Goal: Ask a question

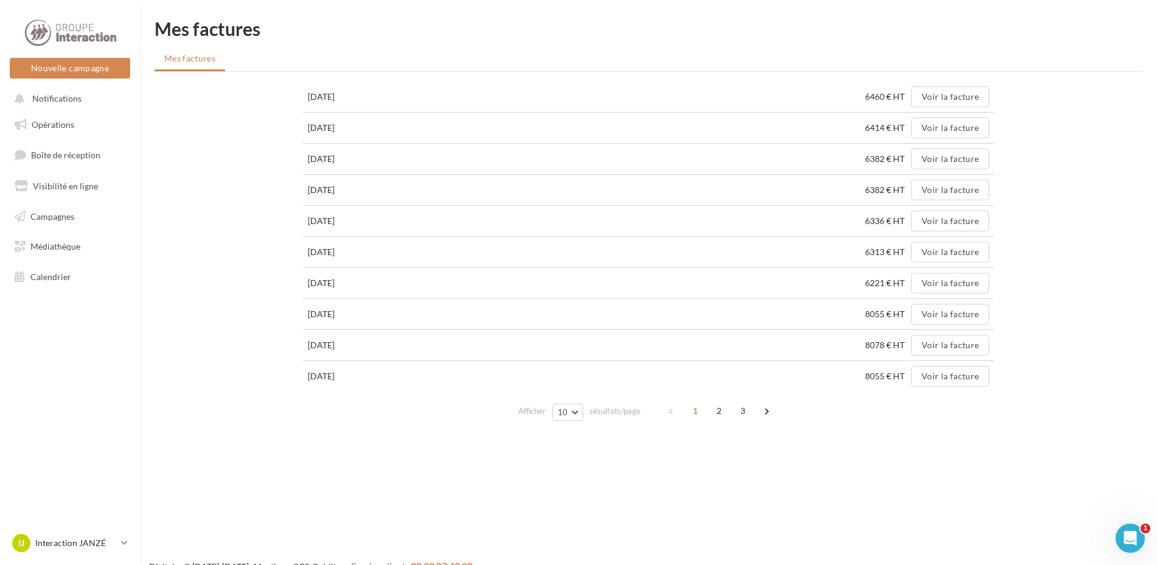
drag, startPoint x: 201, startPoint y: 152, endPoint x: 39, endPoint y: 130, distance: 164.0
click at [200, 152] on div "[DATE] 6460 € HT Voir la facture [DATE] 6414 € HT Voir la facture [DATE] 6382 €…" at bounding box center [649, 254] width 988 height 344
click at [44, 99] on span "Notifications" at bounding box center [56, 99] width 49 height 10
click at [43, 218] on span "Campagnes" at bounding box center [52, 216] width 44 height 10
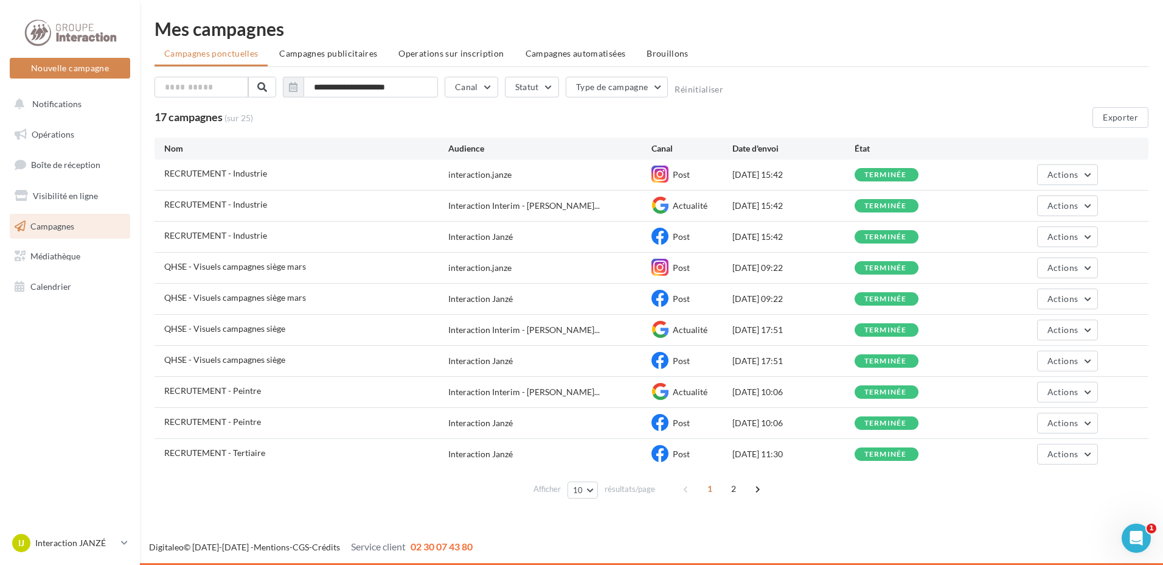
click at [1122, 553] on div "Digitaleo © 2015-2025 - Mentions - CGS - Crédits Service client 02 30 07 43 80" at bounding box center [652, 547] width 1024 height 14
click at [1134, 541] on icon "Ouvrir le Messenger Intercom" at bounding box center [1135, 536] width 20 height 20
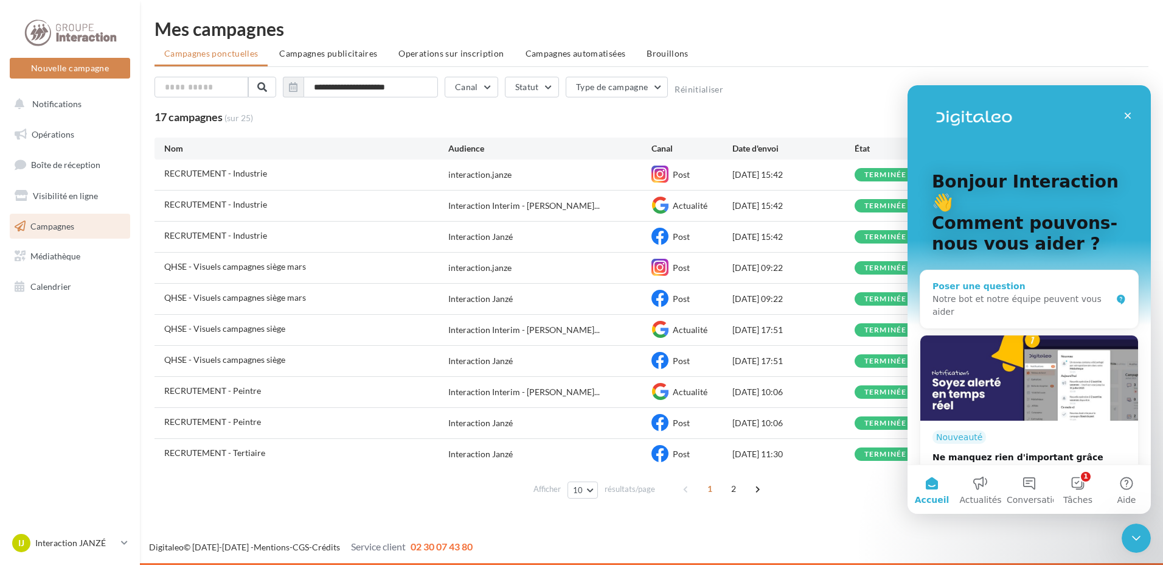
drag, startPoint x: 1042, startPoint y: 266, endPoint x: 1028, endPoint y: 266, distance: 14.0
click at [1041, 280] on div "Poser une question" at bounding box center [1022, 286] width 179 height 13
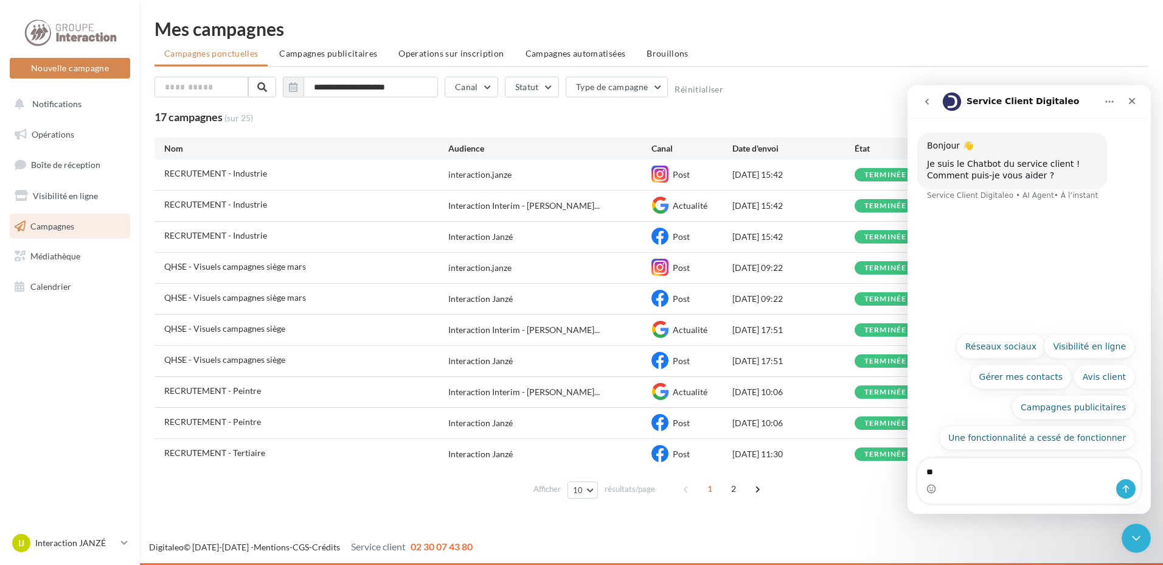
type textarea "*"
click at [1056, 406] on button "Campagnes publicitaires" at bounding box center [1074, 407] width 124 height 24
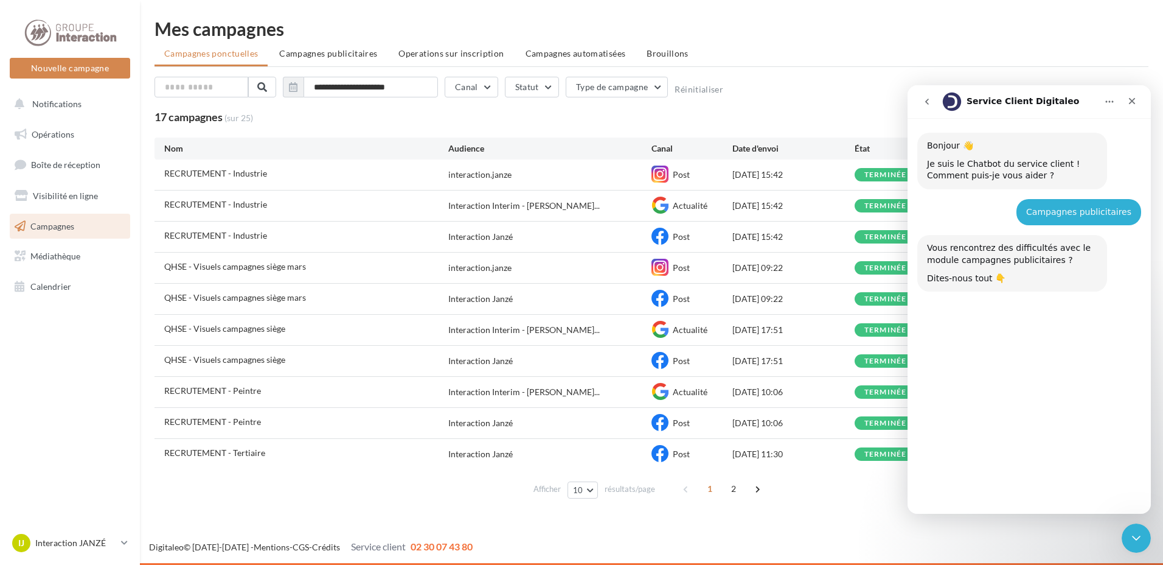
click at [1058, 299] on div "Vous rencontrez des difficultés avec le module campagnes publicitaires ? Dites-…" at bounding box center [1030, 270] width 224 height 71
click at [1066, 391] on button "Comprendre la facturation" at bounding box center [1070, 390] width 131 height 24
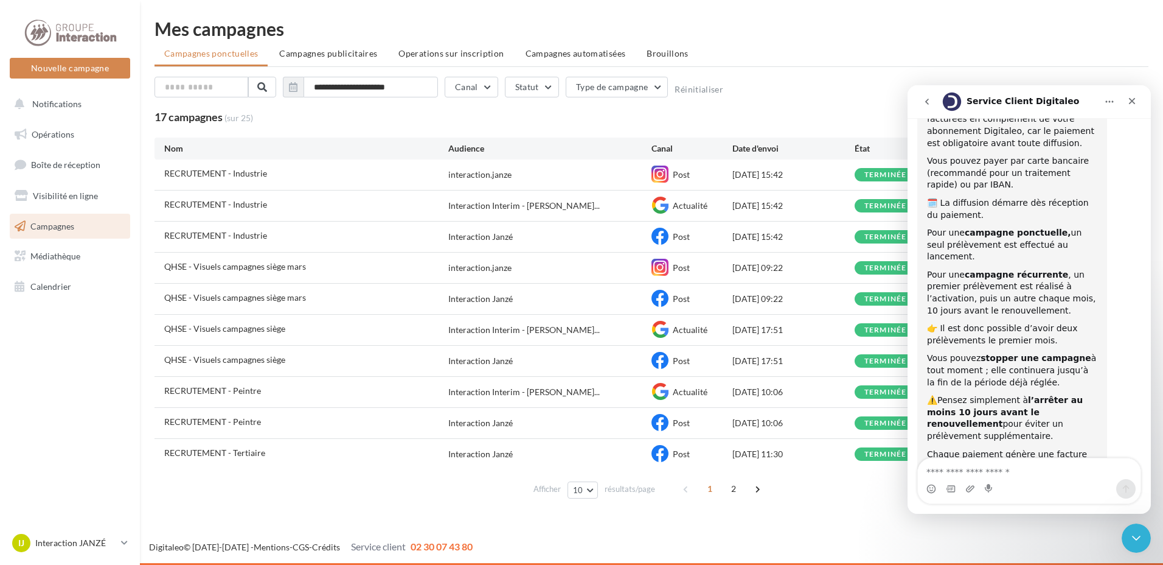
scroll to position [420, 0]
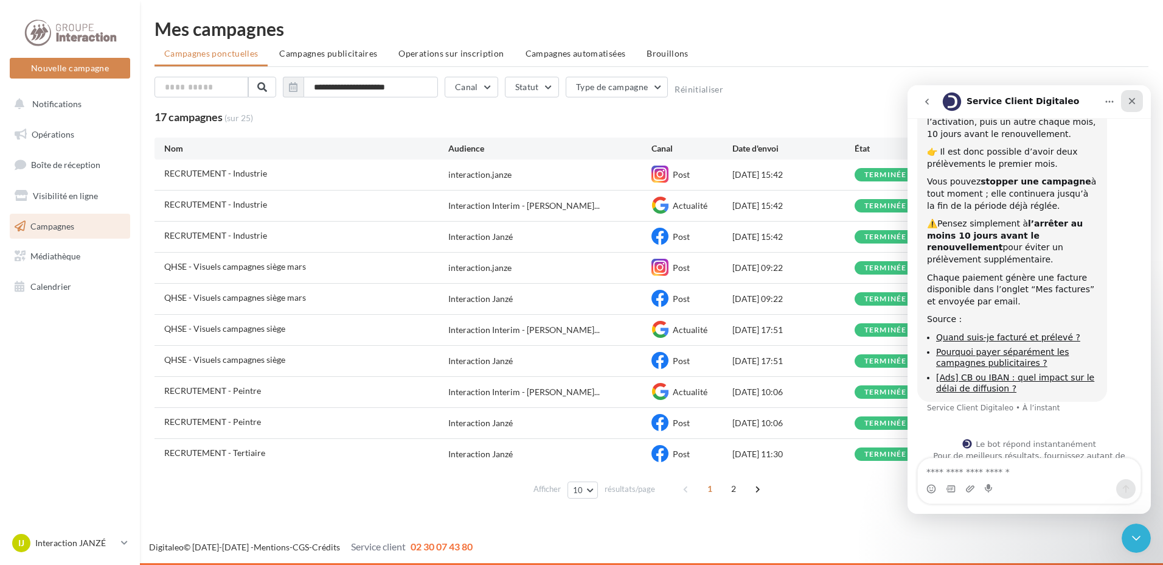
click at [1134, 90] on div "Fermer" at bounding box center [1133, 101] width 22 height 22
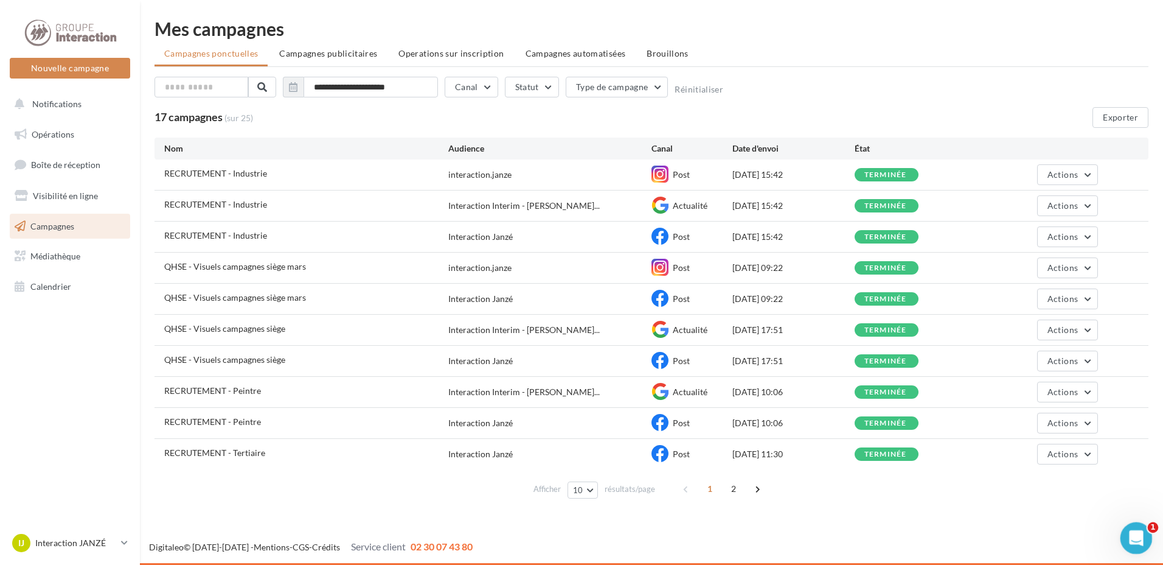
click at [1129, 533] on icon "Ouvrir le Messenger Intercom" at bounding box center [1135, 536] width 20 height 20
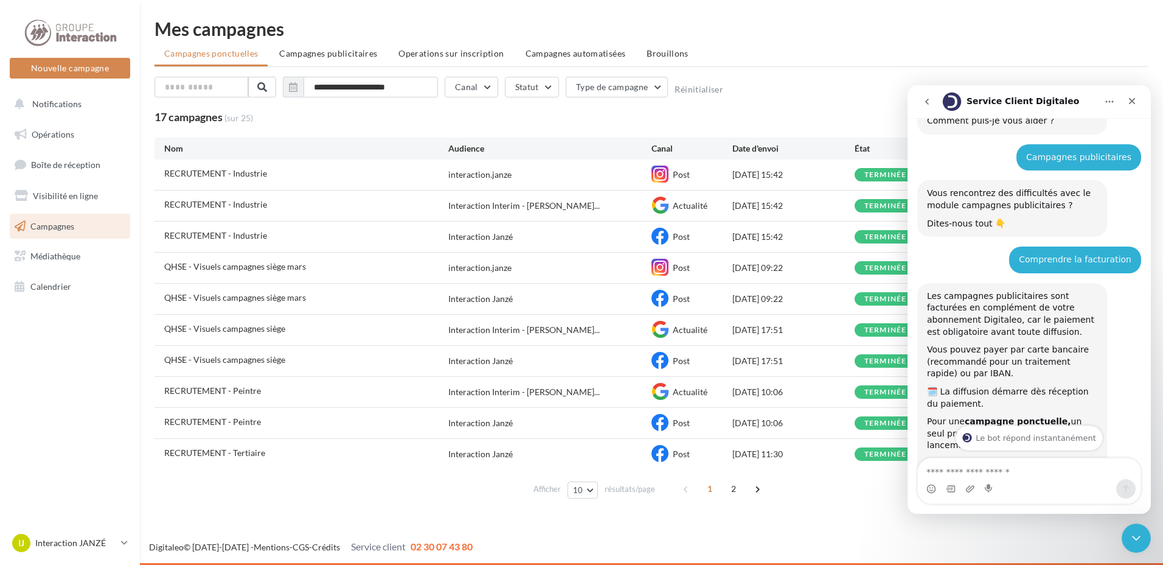
scroll to position [0, 0]
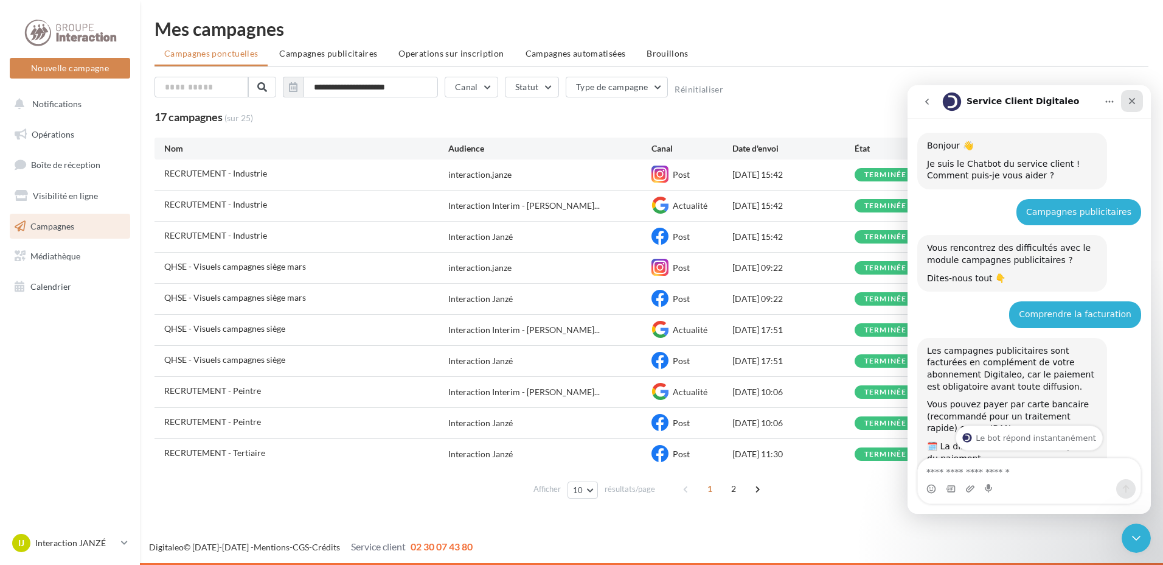
drag, startPoint x: 1134, startPoint y: 99, endPoint x: 1573, endPoint y: 86, distance: 438.9
click at [1134, 99] on icon "Fermer" at bounding box center [1132, 101] width 7 height 7
